Goal: Task Accomplishment & Management: Manage account settings

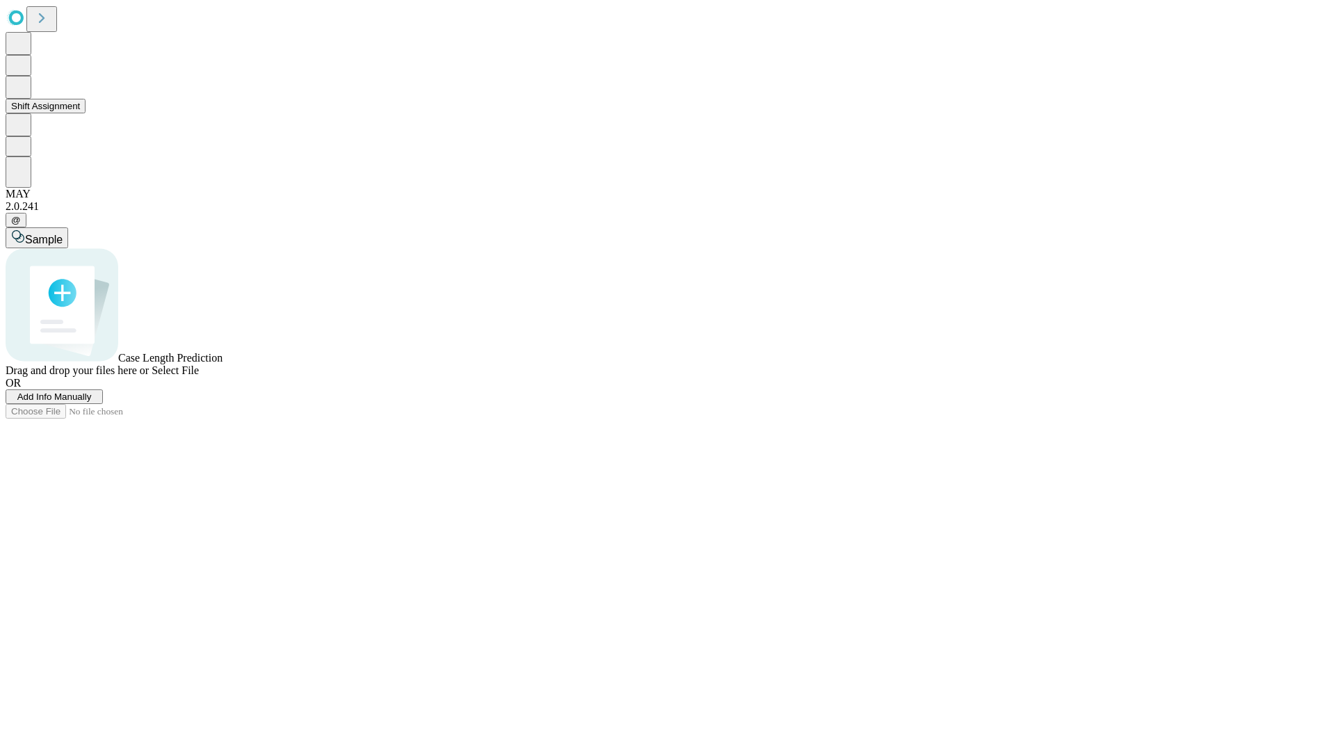
click at [86, 113] on button "Shift Assignment" at bounding box center [46, 106] width 80 height 15
